Goal: Task Accomplishment & Management: Manage account settings

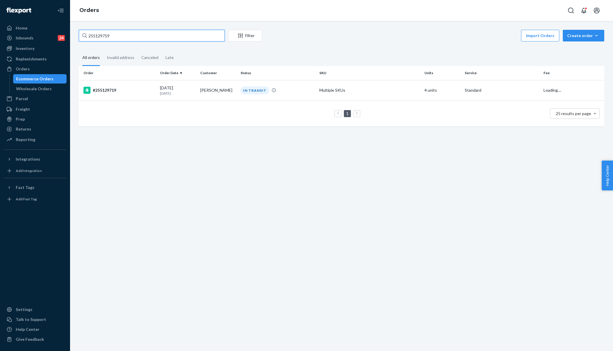
click at [109, 37] on input "255129719" at bounding box center [152, 36] width 146 height 12
paste input "075794"
type input "255075794"
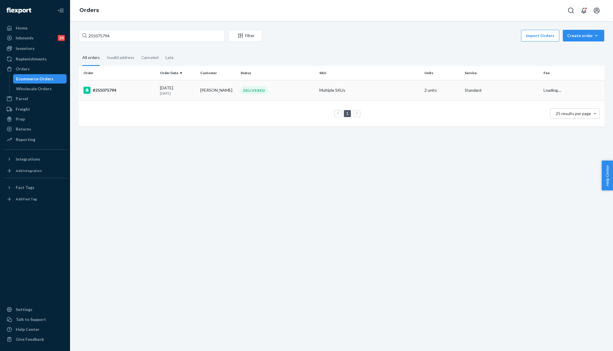
click at [145, 94] on td "#255075794" at bounding box center [118, 90] width 79 height 20
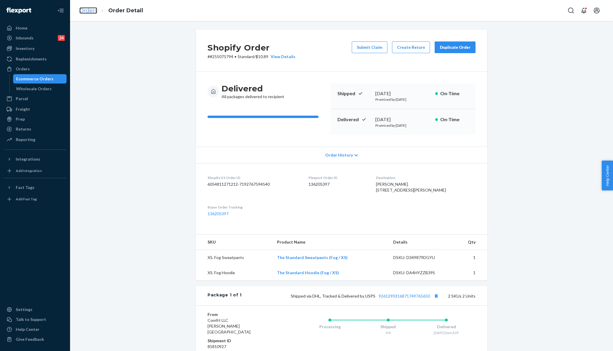
click at [88, 12] on link "Orders" at bounding box center [88, 10] width 18 height 6
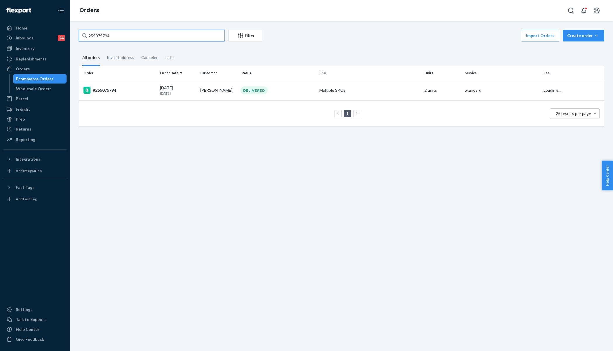
click at [107, 35] on input "255075794" at bounding box center [152, 36] width 146 height 12
paste input "255075794"
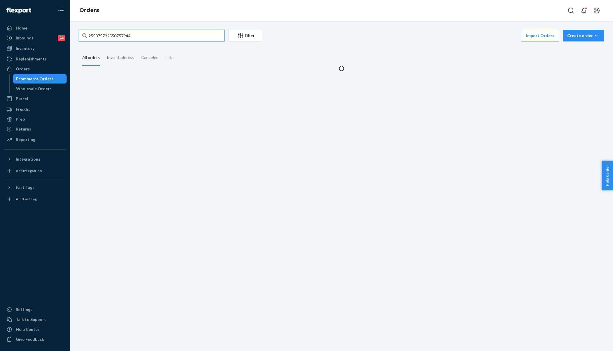
click at [107, 35] on input "255075792550757944" at bounding box center [152, 36] width 146 height 12
paste input "text"
type input "255075794"
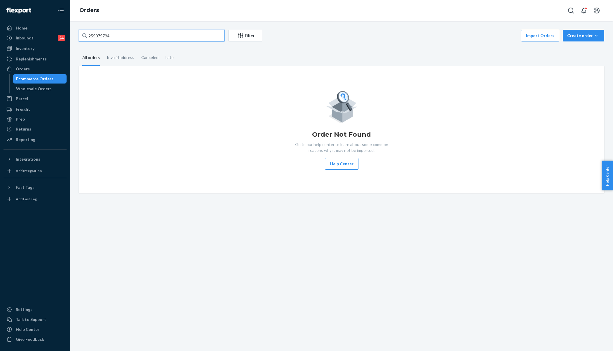
click at [124, 36] on input "255075794" at bounding box center [152, 36] width 146 height 12
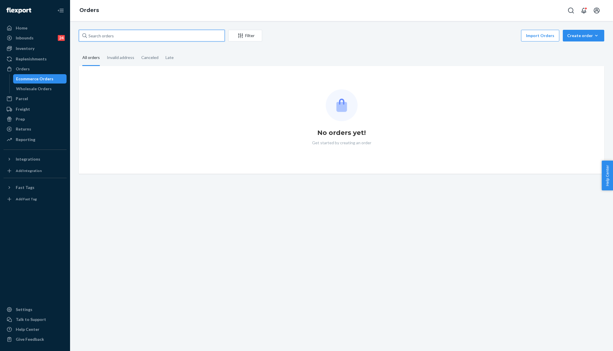
paste input "255075794"
type input "255075794"
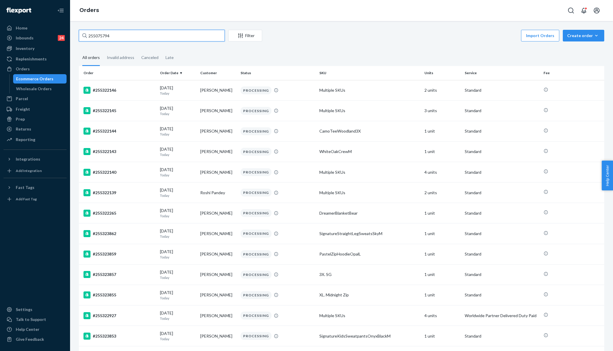
click at [131, 33] on input "255075794" at bounding box center [152, 36] width 146 height 12
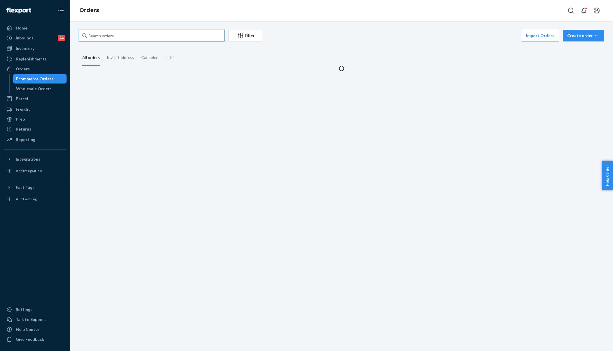
paste input "255075794"
type input "255075794"
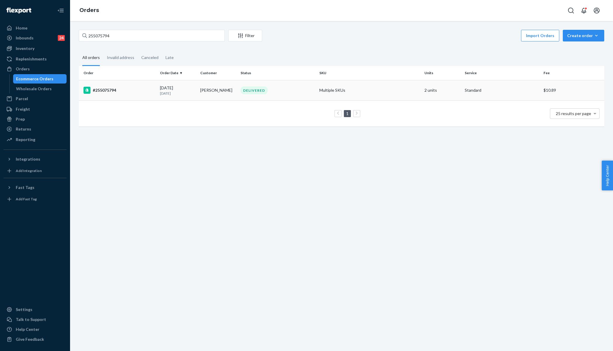
click at [136, 95] on td "#255075794" at bounding box center [118, 90] width 79 height 20
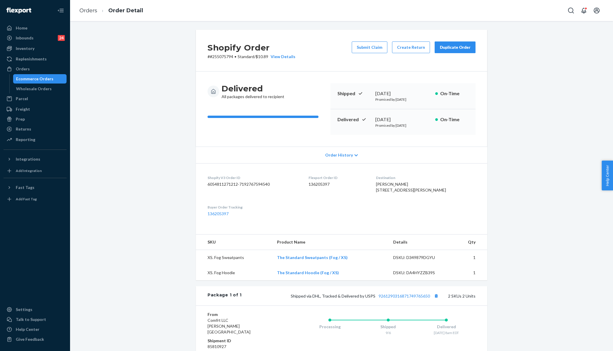
click at [87, 14] on ol "Orders Order Detail" at bounding box center [111, 10] width 73 height 17
click at [86, 11] on link "Orders" at bounding box center [88, 10] width 18 height 6
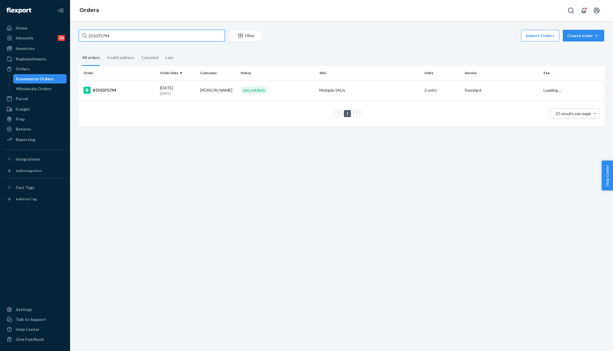
click at [119, 39] on input "255075794" at bounding box center [152, 36] width 146 height 12
click at [135, 90] on div "#255075794" at bounding box center [119, 90] width 72 height 7
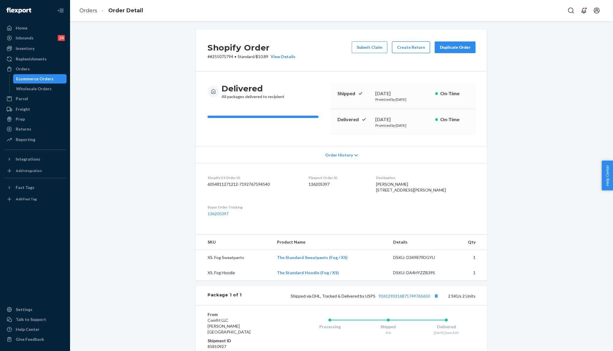
click at [408, 47] on button "Create Return" at bounding box center [411, 47] width 38 height 12
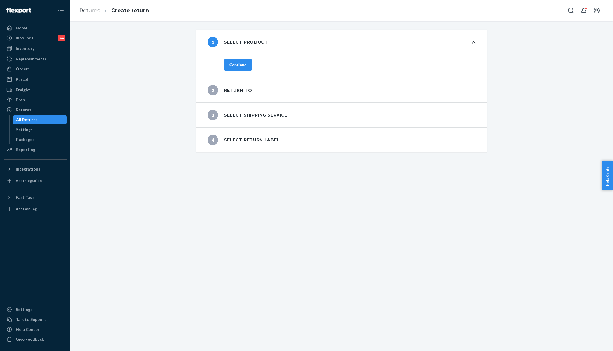
click at [240, 66] on div "Continue" at bounding box center [237, 65] width 17 height 6
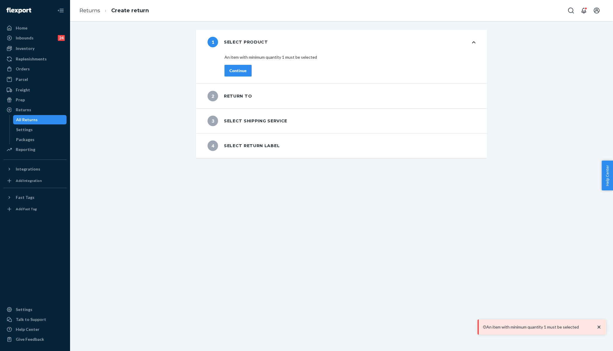
click at [475, 42] on icon at bounding box center [474, 42] width 4 height 4
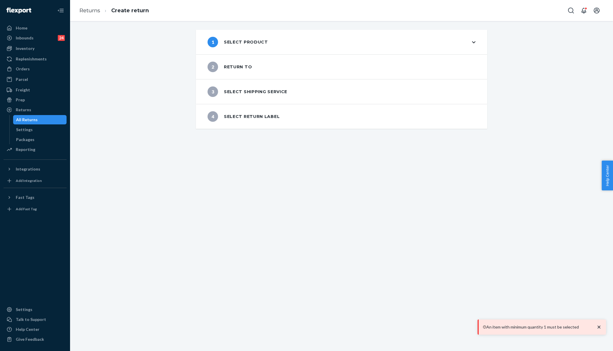
click at [475, 42] on icon at bounding box center [474, 42] width 4 height 2
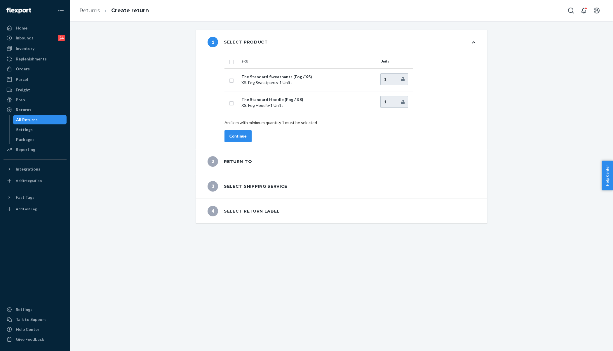
click at [231, 63] on input "checkbox" at bounding box center [231, 61] width 5 height 6
checkbox input "true"
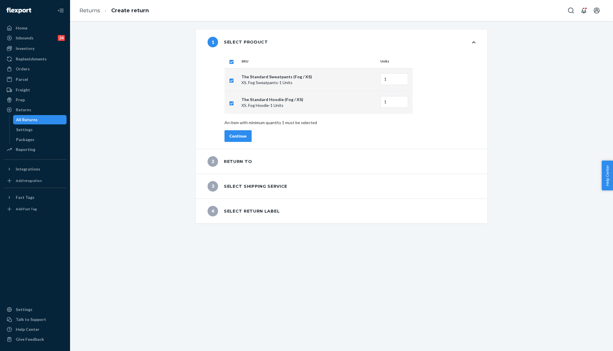
click at [241, 134] on div "Continue" at bounding box center [237, 136] width 17 height 6
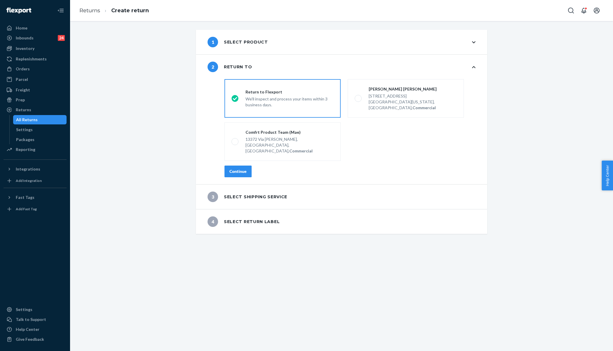
click at [236, 168] on div "Continue" at bounding box center [237, 171] width 17 height 6
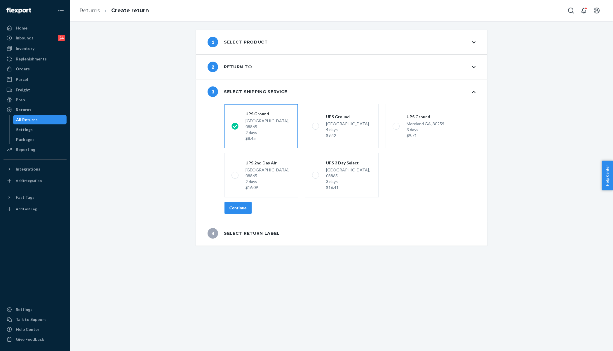
click at [244, 205] on div "Continue" at bounding box center [237, 208] width 17 height 6
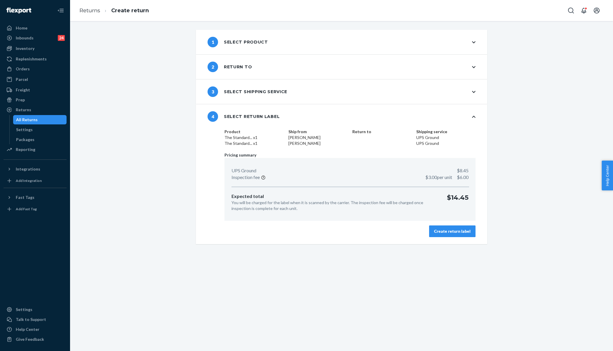
click at [446, 231] on div "Create return label" at bounding box center [452, 231] width 36 height 6
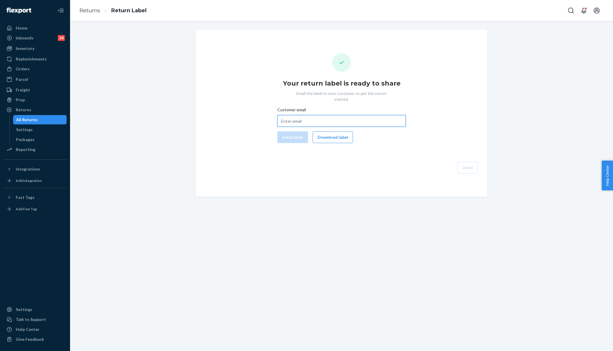
click at [307, 115] on input "Customer email" at bounding box center [341, 121] width 128 height 12
paste input "[EMAIL_ADDRESS][DOMAIN_NAME]"
type input "[EMAIL_ADDRESS][DOMAIN_NAME]"
click at [288, 137] on div "Your return label is ready to share Email the label to your customer to get the…" at bounding box center [342, 113] width 282 height 120
click at [294, 131] on button "Email label" at bounding box center [292, 137] width 31 height 12
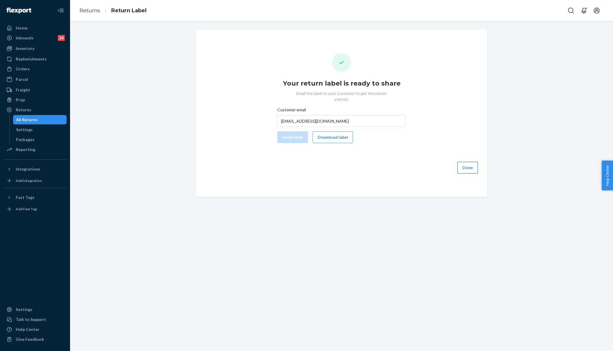
click at [465, 162] on button "Done" at bounding box center [467, 168] width 20 height 12
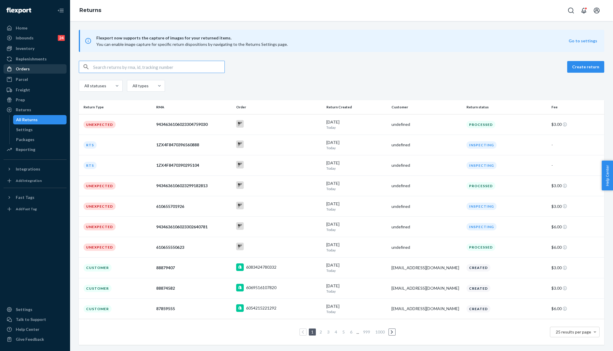
click at [39, 67] on div "Orders" at bounding box center [35, 69] width 62 height 8
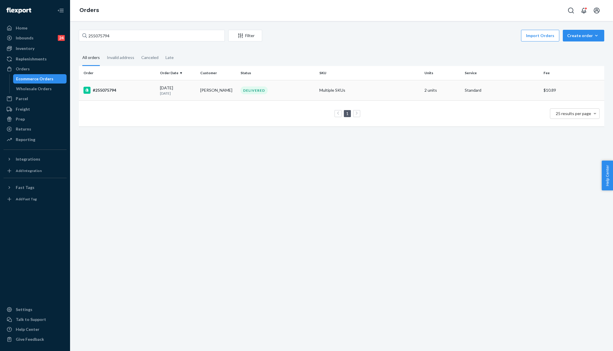
click at [149, 93] on div "#255075794" at bounding box center [119, 90] width 72 height 7
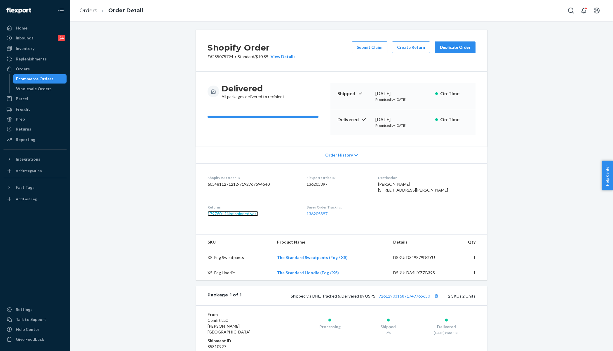
click at [232, 216] on link "1797604 ( Not shipped yet )" at bounding box center [233, 213] width 51 height 5
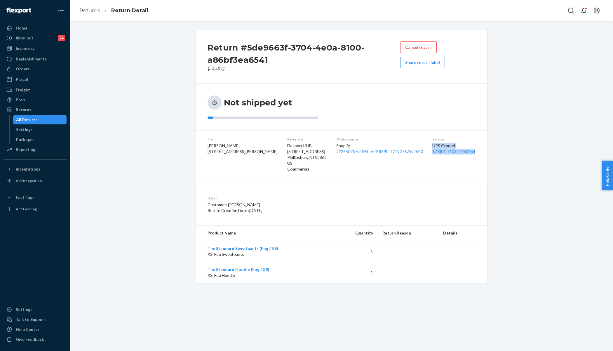
drag, startPoint x: 425, startPoint y: 147, endPoint x: 473, endPoint y: 152, distance: 47.6
click at [473, 152] on div "Service UPS Ground 1ZX8R1710347760864" at bounding box center [453, 154] width 43 height 35
copy div "UPS Ground 1ZX8R1710347760864"
click at [42, 66] on div "Orders" at bounding box center [35, 69] width 62 height 8
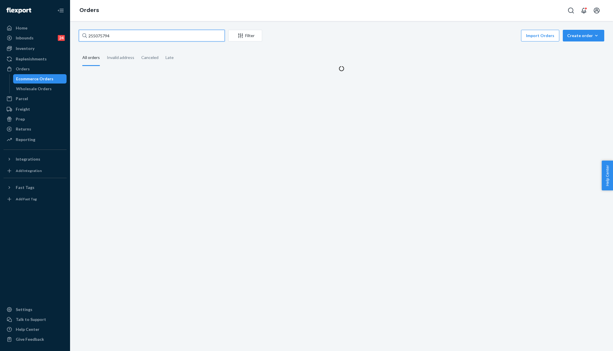
click at [105, 34] on input "255075794" at bounding box center [152, 36] width 146 height 12
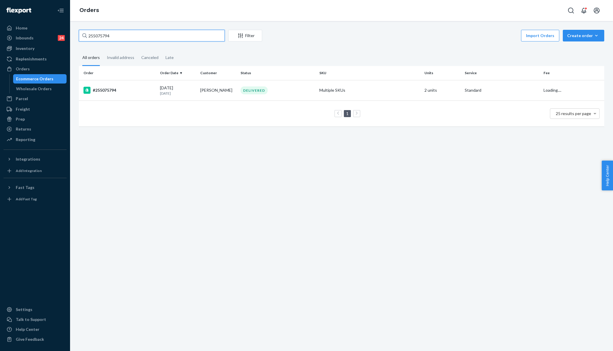
paste input "254311131"
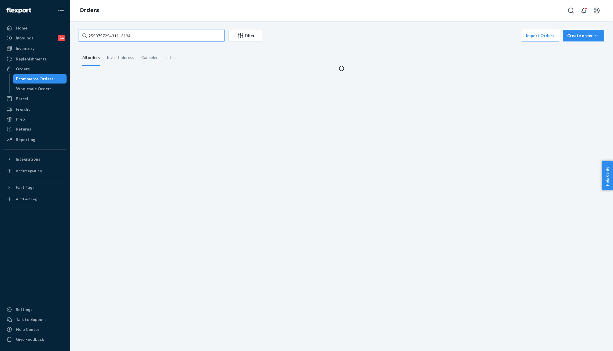
click at [105, 34] on input "255075725431113194" at bounding box center [152, 36] width 146 height 12
paste input "254311131"
click at [105, 34] on input "255075725431113125431113194" at bounding box center [152, 36] width 146 height 12
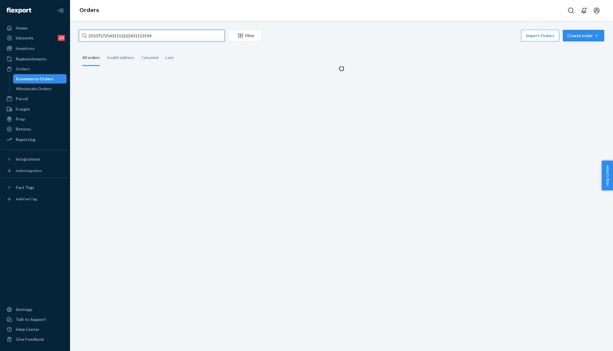
click at [105, 34] on input "255075725431113125431113194" at bounding box center [152, 36] width 146 height 12
paste input "4311131"
type input "254311131"
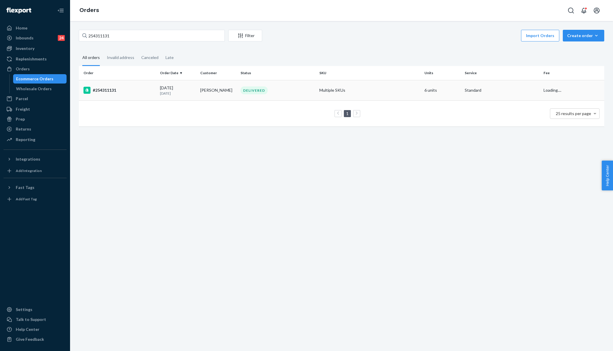
click at [133, 96] on td "#254311131" at bounding box center [118, 90] width 79 height 20
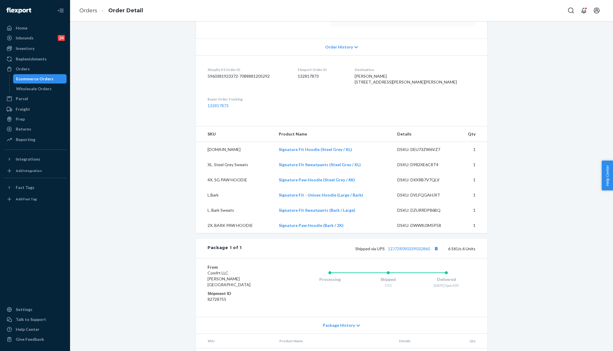
scroll to position [208, 0]
